Goal: Contribute content: Add original content to the website for others to see

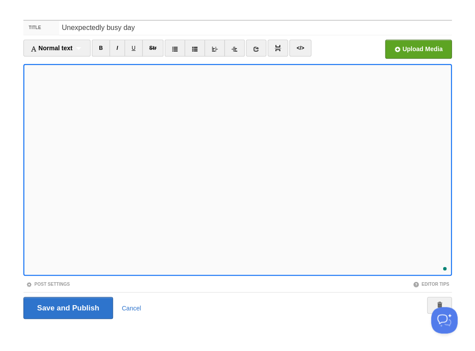
scroll to position [644, 0]
click at [67, 307] on input "Save and Publish" at bounding box center [68, 308] width 90 height 22
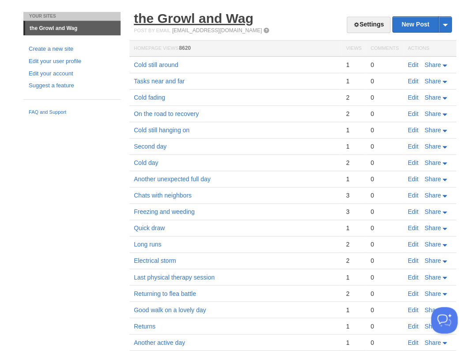
click at [179, 23] on link "the Growl and Wag" at bounding box center [194, 18] width 120 height 15
click at [410, 66] on link "Edit" at bounding box center [412, 64] width 11 height 7
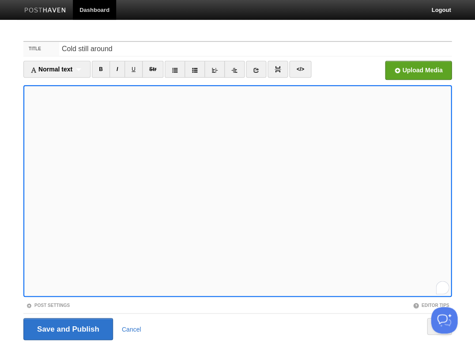
scroll to position [21, 0]
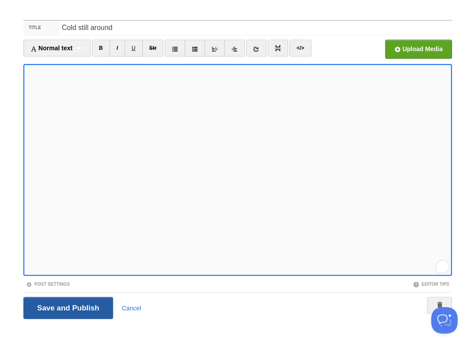
click at [67, 307] on input "Save and Publish" at bounding box center [68, 308] width 90 height 22
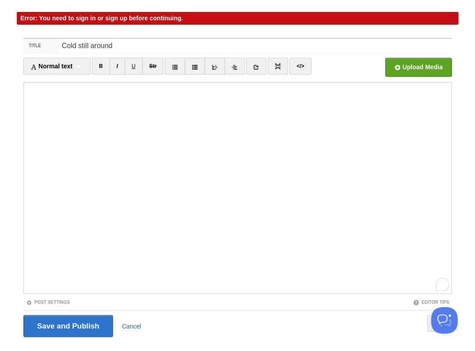
click at [124, 323] on link "Cancel" at bounding box center [131, 326] width 19 height 7
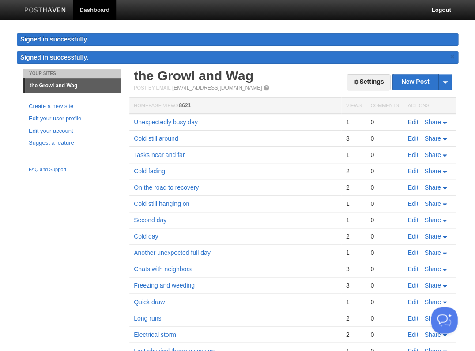
click at [410, 123] on link "Edit" at bounding box center [412, 122] width 11 height 7
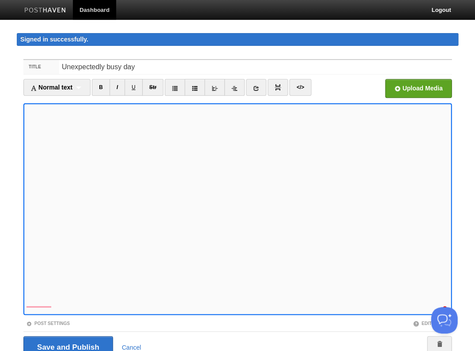
scroll to position [39, 0]
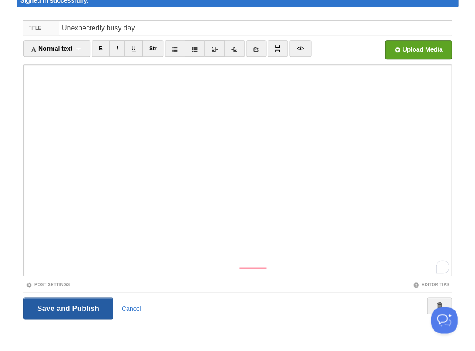
click at [67, 307] on input "Save and Publish" at bounding box center [68, 309] width 90 height 22
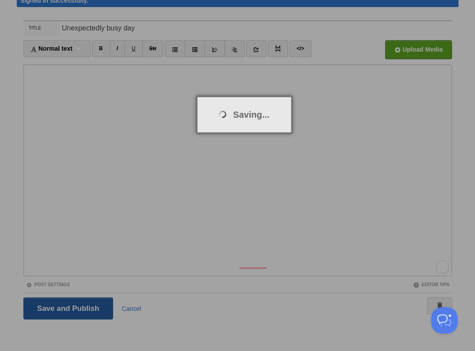
click at [67, 307] on input "Save and Publish" at bounding box center [68, 309] width 90 height 22
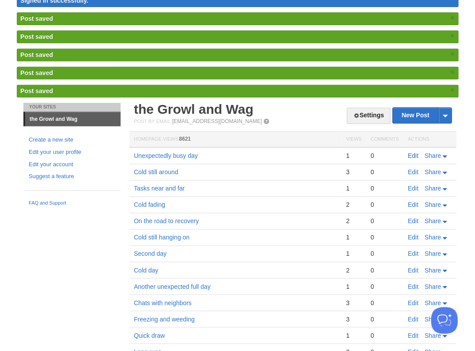
click at [409, 154] on link "Edit" at bounding box center [412, 155] width 11 height 7
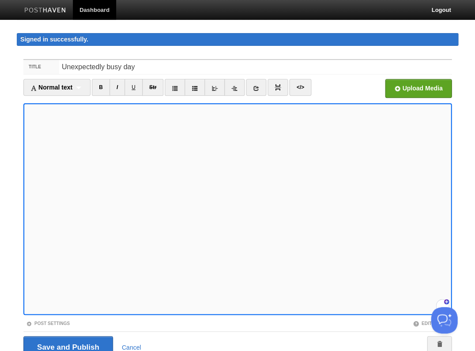
scroll to position [39, 0]
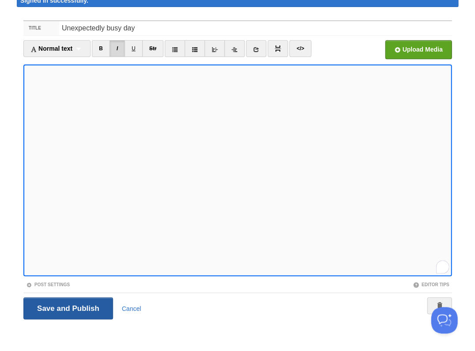
click at [67, 307] on input "Save and Publish" at bounding box center [68, 309] width 90 height 22
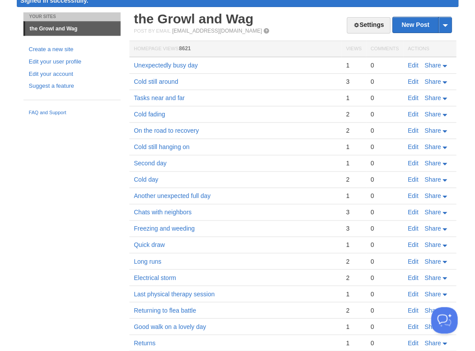
click at [414, 64] on link "Edit" at bounding box center [412, 65] width 11 height 7
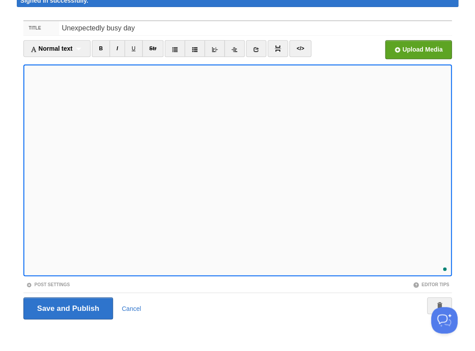
scroll to position [644, 0]
click at [67, 307] on input "Save and Publish" at bounding box center [68, 309] width 90 height 22
